Goal: Find specific page/section: Find specific page/section

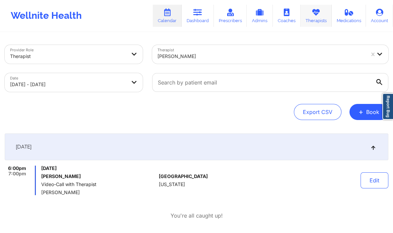
click at [309, 18] on link "Therapists" at bounding box center [316, 16] width 31 height 22
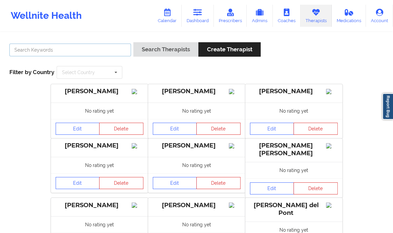
click at [109, 53] on input "text" at bounding box center [70, 50] width 122 height 13
paste input "[PERSON_NAME]"
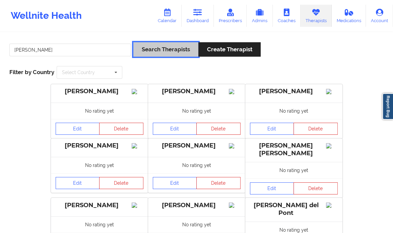
click at [149, 43] on button "Search Therapists" at bounding box center [165, 49] width 65 height 14
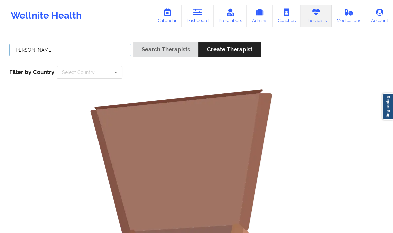
click at [27, 48] on input "[PERSON_NAME]" at bounding box center [70, 50] width 122 height 13
click at [78, 51] on input "[PERSON_NAME]" at bounding box center [70, 50] width 122 height 13
click at [16, 48] on input "[PERSON_NAME]" at bounding box center [70, 50] width 122 height 13
type input "[PERSON_NAME]"
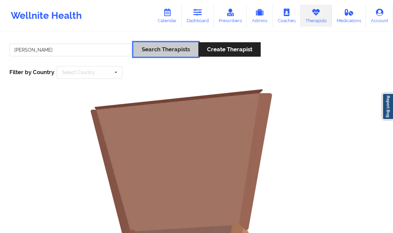
click at [158, 47] on button "Search Therapists" at bounding box center [165, 49] width 65 height 14
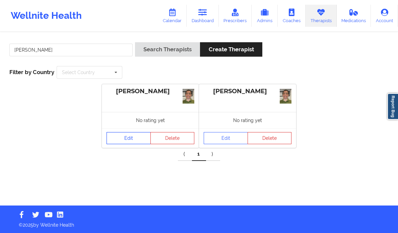
click at [130, 138] on link "Edit" at bounding box center [129, 138] width 44 height 12
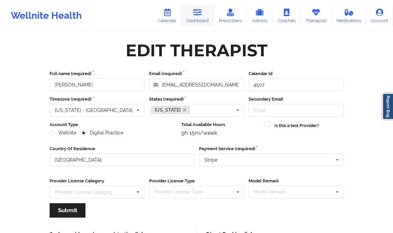
click at [202, 11] on icon at bounding box center [197, 12] width 9 height 7
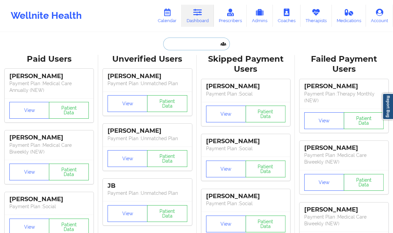
click at [194, 39] on input "text" at bounding box center [196, 44] width 66 height 13
paste input "Fernando Chavez"
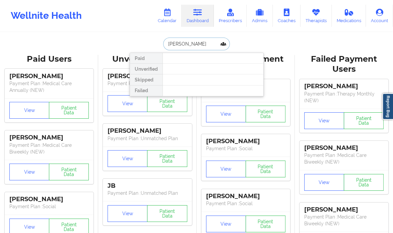
click at [195, 43] on input "Fernando Chavez" at bounding box center [196, 44] width 66 height 13
type input "Fernando Chavez"
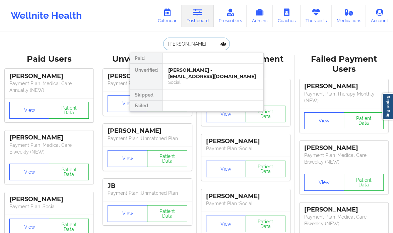
click at [211, 44] on input "Fernando Chavez" at bounding box center [196, 44] width 66 height 13
click at [166, 42] on input "Fernando Chavez" at bounding box center [196, 44] width 66 height 13
click at [246, 74] on div "Fernando Chavez - chavezfritolay@gmail.com" at bounding box center [213, 73] width 90 height 12
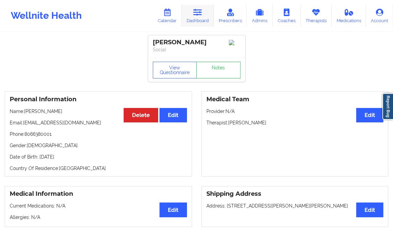
click at [204, 13] on link "Dashboard" at bounding box center [198, 16] width 32 height 22
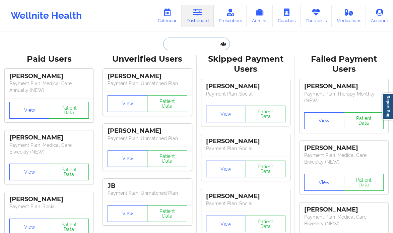
click at [184, 44] on input "text" at bounding box center [196, 44] width 66 height 13
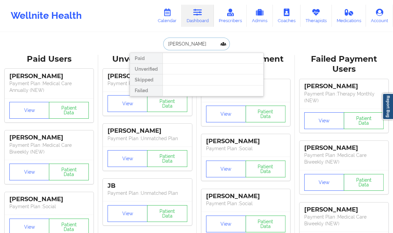
type input "Ryan nic"
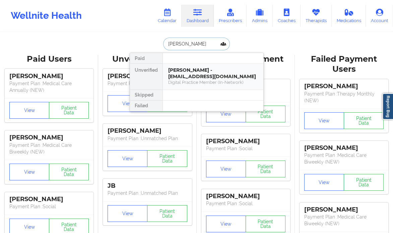
click at [223, 65] on div "Ryan Nicholson - ryanmichael.nicholson8@gmail.com Digital Practice Member (In-N…" at bounding box center [213, 77] width 101 height 26
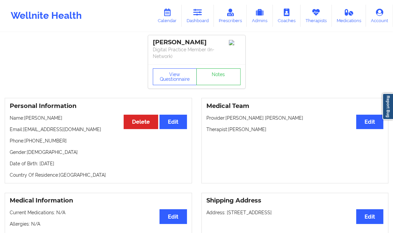
drag, startPoint x: 62, startPoint y: 116, endPoint x: 25, endPoint y: 116, distance: 36.5
click at [25, 116] on p "Name: Ryan Nicholson" at bounding box center [98, 118] width 177 height 7
copy p "Ryan Nicholson"
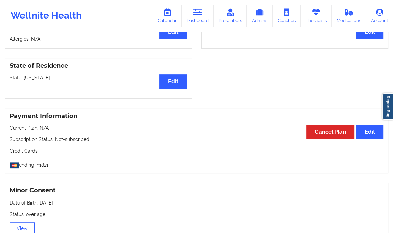
scroll to position [185, 0]
